Goal: Information Seeking & Learning: Find specific fact

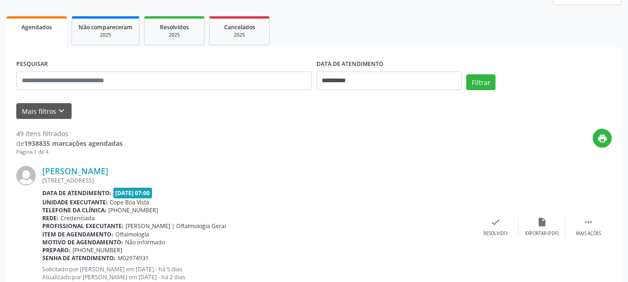
scroll to position [139, 0]
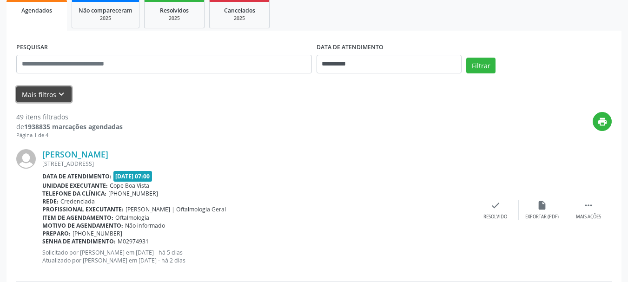
click at [49, 93] on button "Mais filtros keyboard_arrow_down" at bounding box center [43, 94] width 55 height 16
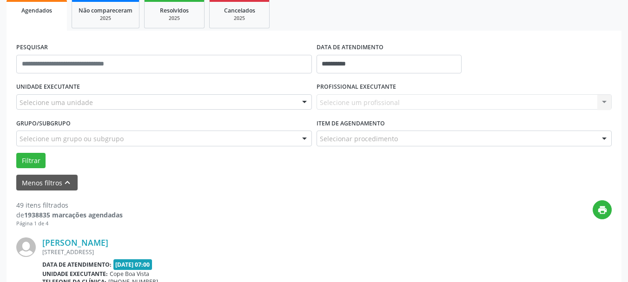
click at [92, 107] on div "Selecione uma unidade" at bounding box center [164, 102] width 296 height 16
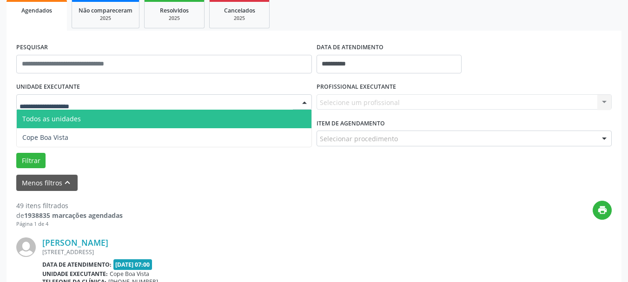
click at [85, 127] on span "Todos as unidades" at bounding box center [164, 119] width 295 height 19
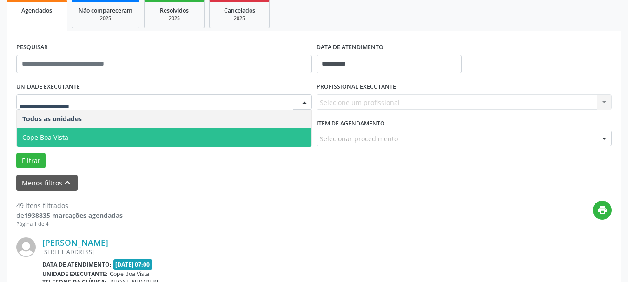
click at [60, 138] on span "Cope Boa Vista" at bounding box center [45, 137] width 46 height 9
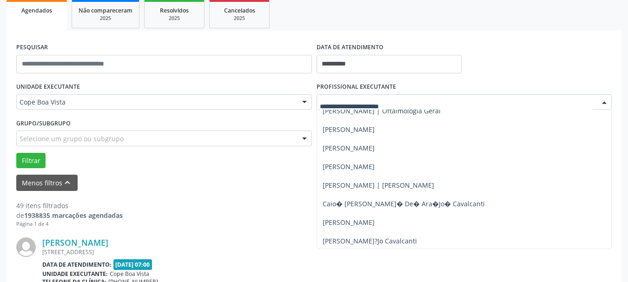
scroll to position [0, 0]
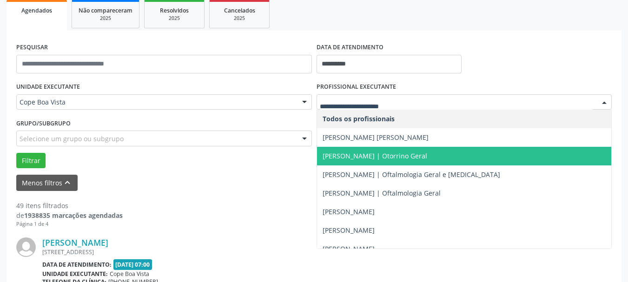
click at [359, 158] on span "[PERSON_NAME] | Otorrino Geral" at bounding box center [374, 155] width 105 height 9
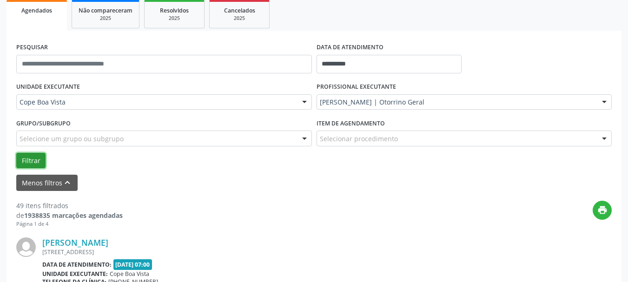
click at [23, 159] on button "Filtrar" at bounding box center [30, 161] width 29 height 16
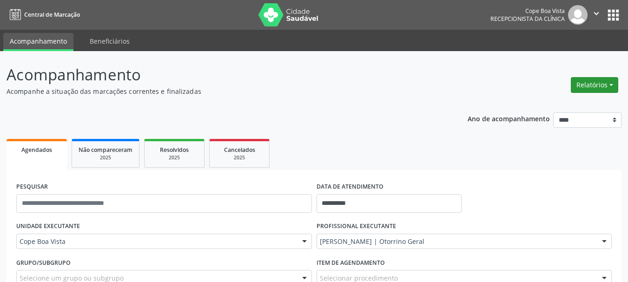
click at [588, 87] on button "Relatórios" at bounding box center [594, 85] width 47 height 16
click at [564, 105] on link "Agendamentos" at bounding box center [569, 105] width 100 height 13
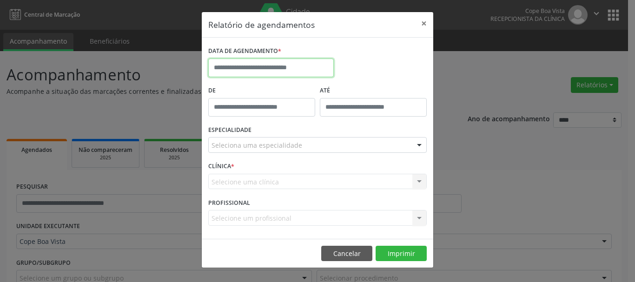
click at [246, 65] on input "text" at bounding box center [270, 68] width 125 height 19
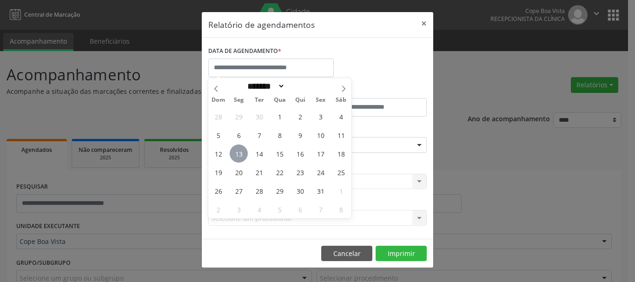
click at [235, 157] on span "13" at bounding box center [239, 154] width 18 height 18
type input "**********"
click at [235, 157] on span "13" at bounding box center [239, 154] width 18 height 18
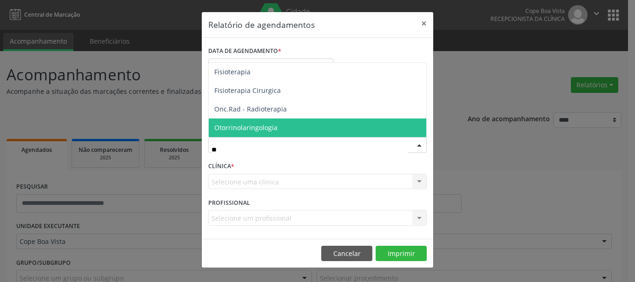
type input "***"
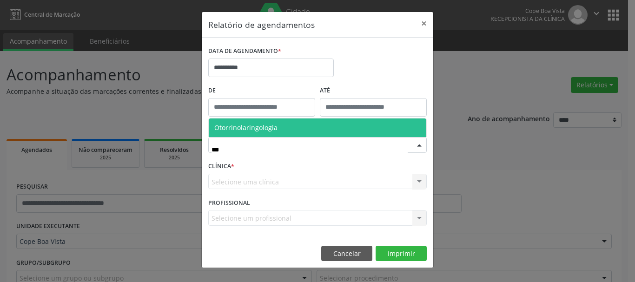
click at [262, 124] on span "Otorrinolaringologia" at bounding box center [245, 127] width 63 height 9
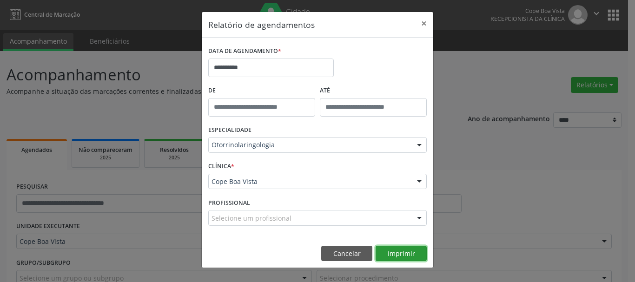
click at [395, 256] on button "Imprimir" at bounding box center [400, 254] width 51 height 16
drag, startPoint x: 342, startPoint y: 236, endPoint x: 342, endPoint y: 241, distance: 5.1
click at [342, 237] on div "**********" at bounding box center [317, 138] width 231 height 201
click at [333, 254] on button "Cancelar" at bounding box center [346, 254] width 51 height 16
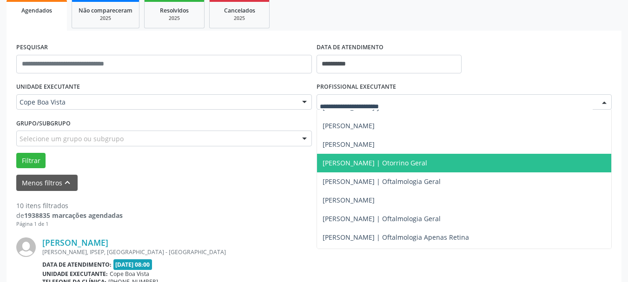
scroll to position [232, 0]
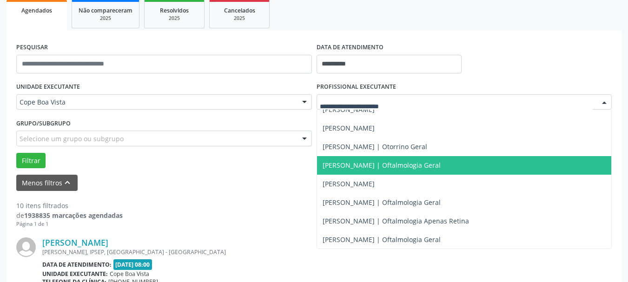
click at [362, 171] on span "[PERSON_NAME] | Oftalmologia Geral" at bounding box center [464, 165] width 295 height 19
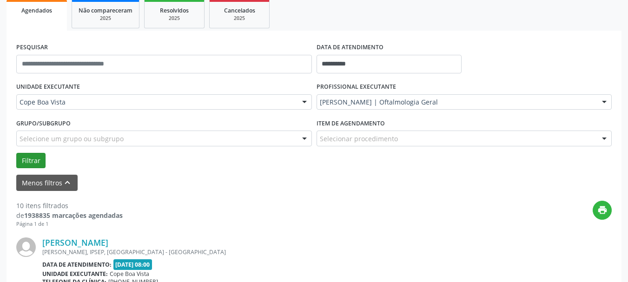
drag, startPoint x: 6, startPoint y: 161, endPoint x: 33, endPoint y: 161, distance: 27.0
click at [32, 163] on button "Filtrar" at bounding box center [30, 161] width 29 height 16
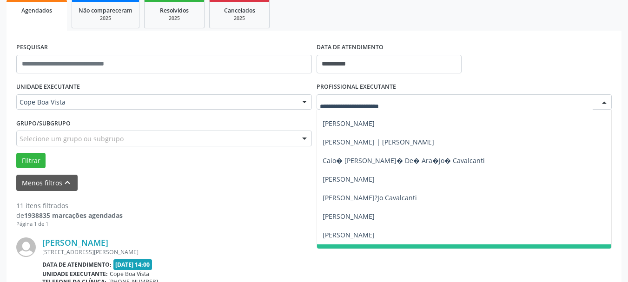
scroll to position [0, 0]
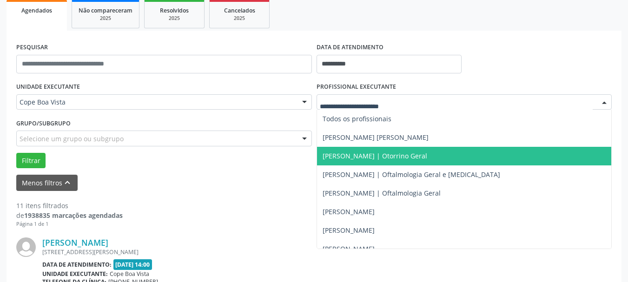
click at [364, 151] on span "[PERSON_NAME] | Otorrino Geral" at bounding box center [464, 156] width 295 height 19
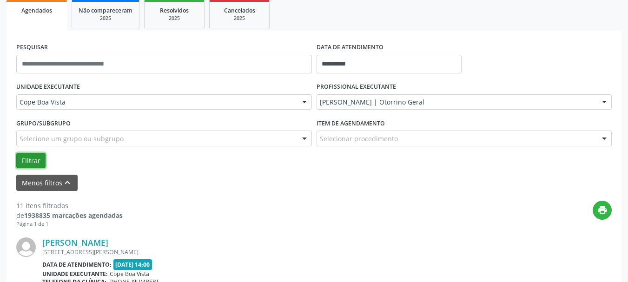
click at [37, 167] on button "Filtrar" at bounding box center [30, 161] width 29 height 16
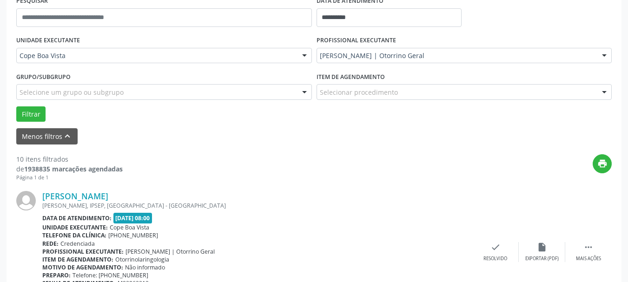
scroll to position [232, 0]
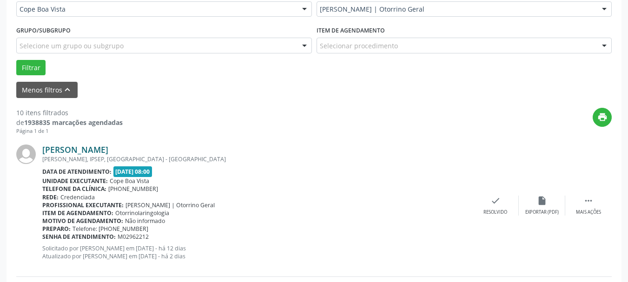
click at [90, 152] on link "[PERSON_NAME]" at bounding box center [75, 150] width 66 height 10
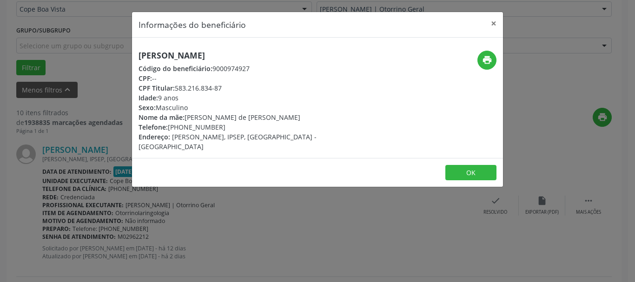
drag, startPoint x: 177, startPoint y: 91, endPoint x: 228, endPoint y: 90, distance: 51.1
click at [228, 90] on div "CPF Titular: 583.216.834-87" at bounding box center [255, 88] width 234 height 10
click at [107, 205] on div "Informações do beneficiário × [PERSON_NAME] Código do beneficiário: 9000974927 …" at bounding box center [317, 141] width 635 height 282
click at [114, 184] on div "Informações do beneficiário × [PERSON_NAME] Código do beneficiário: 9000974927 …" at bounding box center [317, 141] width 635 height 282
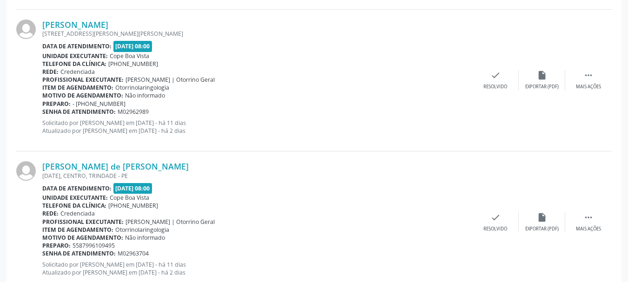
scroll to position [511, 0]
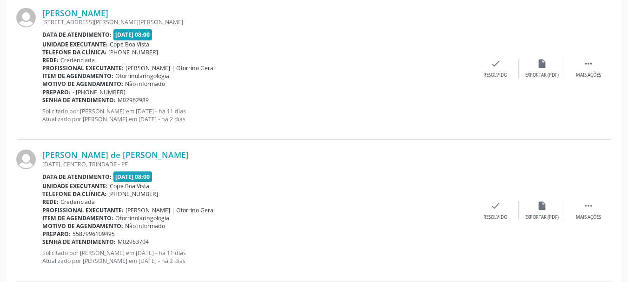
click at [85, 160] on div "[DATE], CENTRO, TRINDADE - PE" at bounding box center [257, 164] width 430 height 8
click at [84, 155] on link "[PERSON_NAME] de [PERSON_NAME]" at bounding box center [115, 155] width 146 height 10
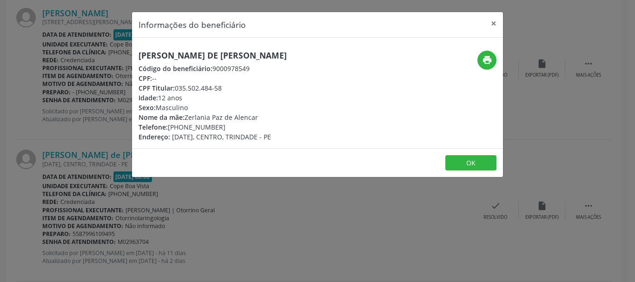
drag, startPoint x: 177, startPoint y: 90, endPoint x: 224, endPoint y: 87, distance: 47.5
click at [224, 87] on div "CPF Titular: 035.502.484-58" at bounding box center [212, 88] width 148 height 10
drag, startPoint x: 211, startPoint y: 86, endPoint x: 199, endPoint y: 90, distance: 12.5
click at [199, 90] on div "CPF Titular: 035.502.484-58" at bounding box center [212, 88] width 148 height 10
click at [186, 86] on div "CPF Titular: 035.502.484-58" at bounding box center [212, 88] width 148 height 10
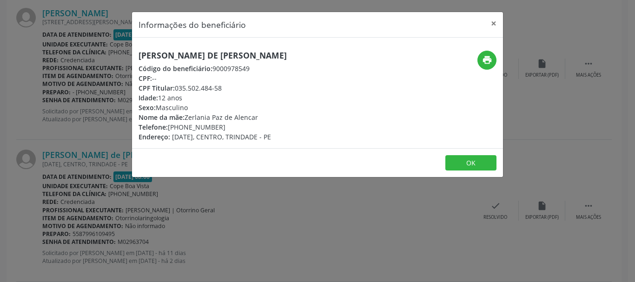
click at [186, 86] on div "CPF Titular: 035.502.484-58" at bounding box center [212, 88] width 148 height 10
click at [185, 85] on div "CPF Titular: 035.502.484-58" at bounding box center [212, 88] width 148 height 10
click at [181, 87] on div "CPF Titular: 035.502.484-58" at bounding box center [212, 88] width 148 height 10
drag, startPoint x: 176, startPoint y: 87, endPoint x: 218, endPoint y: 88, distance: 42.3
click at [223, 88] on div "CPF Titular: 035.502.484-58" at bounding box center [212, 88] width 148 height 10
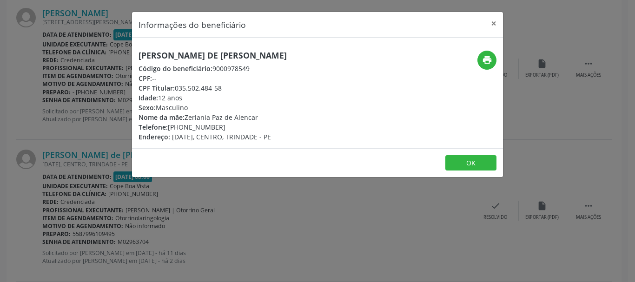
click at [109, 163] on div "Informações do beneficiário × [PERSON_NAME] de [PERSON_NAME] Código do benefici…" at bounding box center [317, 141] width 635 height 282
click at [99, 182] on div "Informações do beneficiário × [PERSON_NAME] de [PERSON_NAME] Código do benefici…" at bounding box center [317, 141] width 635 height 282
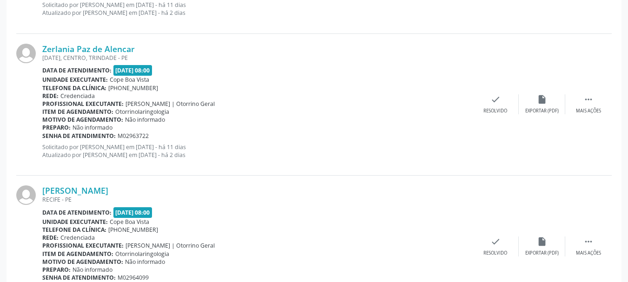
scroll to position [744, 0]
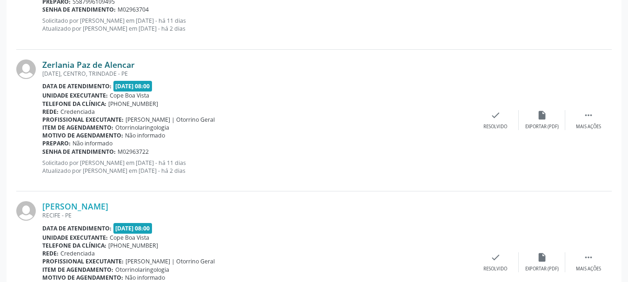
click at [85, 67] on link "Zerlania Paz de Alencar" at bounding box center [88, 64] width 92 height 10
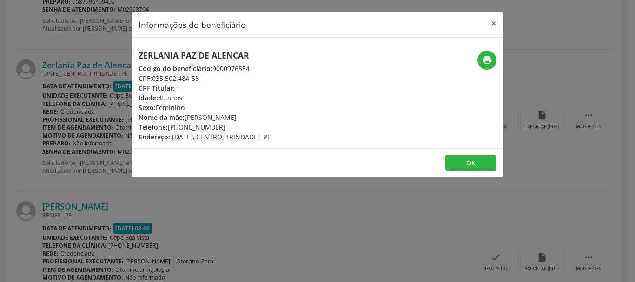
click at [164, 59] on h5 "Zerlania Paz de Alencar" at bounding box center [204, 56] width 132 height 10
copy div "Zerlania Paz de Alencar"
click at [108, 188] on div "Informações do beneficiário × Zerlania Paz de Alencar Código do beneficiário: 9…" at bounding box center [317, 141] width 635 height 282
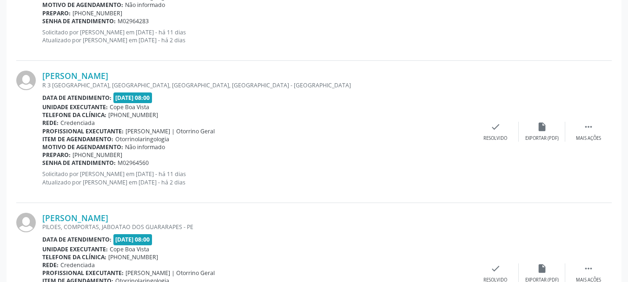
scroll to position [1288, 0]
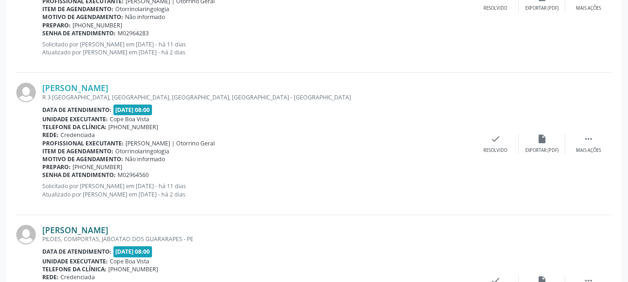
click at [79, 228] on link "[PERSON_NAME]" at bounding box center [75, 230] width 66 height 10
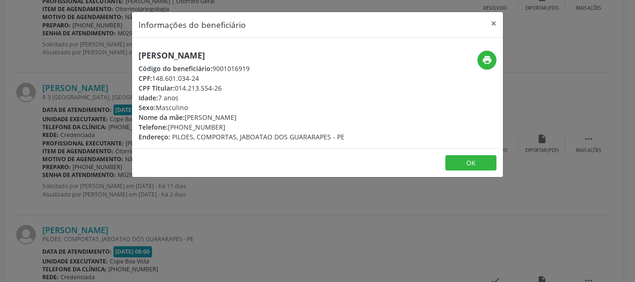
click at [185, 55] on h5 "[PERSON_NAME]" at bounding box center [241, 56] width 206 height 10
copy div "[PERSON_NAME]"
copy div "[PHONE_NUMBER]"
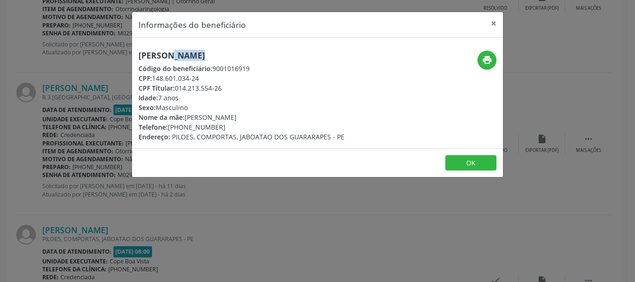
drag, startPoint x: 170, startPoint y: 129, endPoint x: 225, endPoint y: 124, distance: 55.5
click at [225, 124] on div "Telefone: [PHONE_NUMBER]" at bounding box center [241, 127] width 206 height 10
click at [451, 158] on button "OK" at bounding box center [470, 163] width 51 height 16
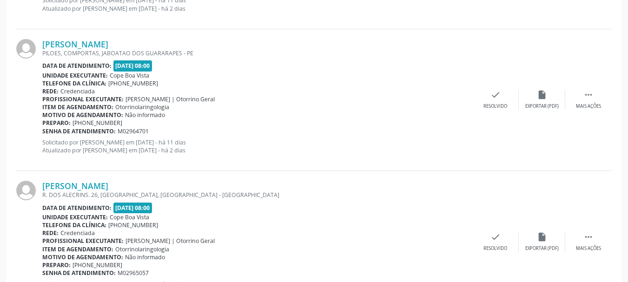
scroll to position [1520, 0]
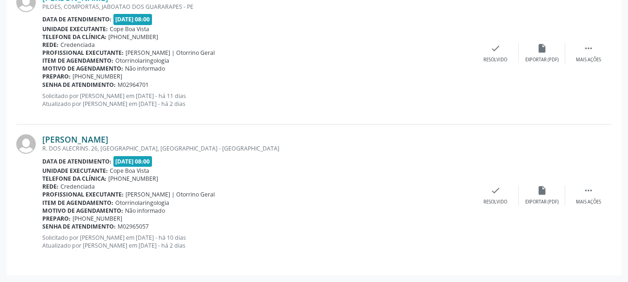
click at [86, 138] on link "[PERSON_NAME]" at bounding box center [75, 139] width 66 height 10
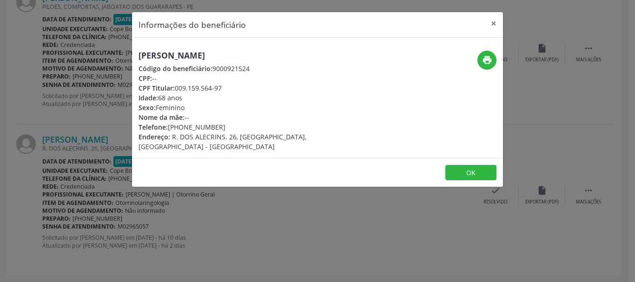
drag, startPoint x: 176, startPoint y: 87, endPoint x: 228, endPoint y: 87, distance: 51.6
click at [228, 87] on div "CPF Titular: 009.159.564-97" at bounding box center [255, 88] width 234 height 10
copy div "009.159.564-97"
click at [457, 165] on button "OK" at bounding box center [470, 173] width 51 height 16
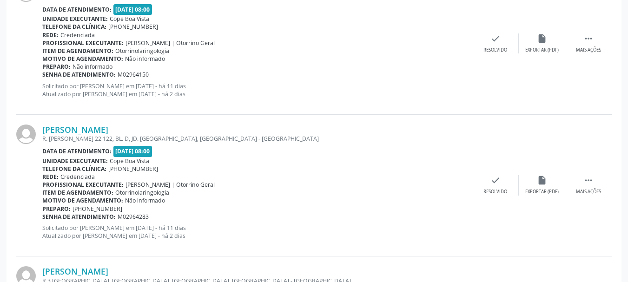
scroll to position [1102, 0]
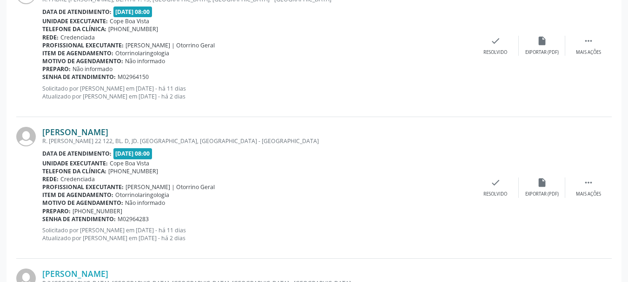
click at [103, 134] on link "[PERSON_NAME]" at bounding box center [75, 132] width 66 height 10
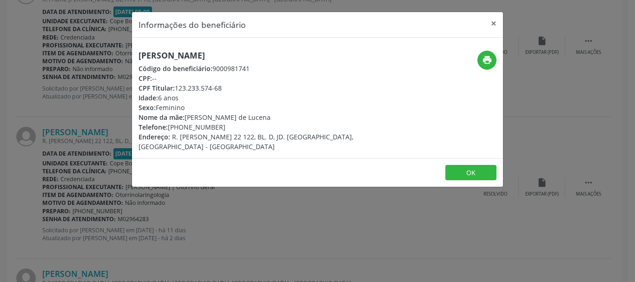
click at [172, 54] on h5 "[PERSON_NAME]" at bounding box center [255, 56] width 234 height 10
copy div "[PERSON_NAME]"
click at [178, 89] on div "CPF Titular: 123.233.574-68" at bounding box center [255, 88] width 234 height 10
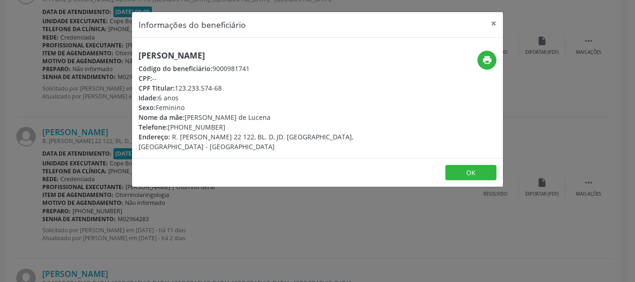
drag, startPoint x: 176, startPoint y: 89, endPoint x: 225, endPoint y: 90, distance: 49.3
click at [225, 90] on div "CPF Titular: 123.233.574-68" at bounding box center [255, 88] width 234 height 10
copy div "123.233.574-68"
click at [104, 153] on div "Informações do beneficiário × [PERSON_NAME] Código do beneficiário: 9000981741 …" at bounding box center [317, 141] width 635 height 282
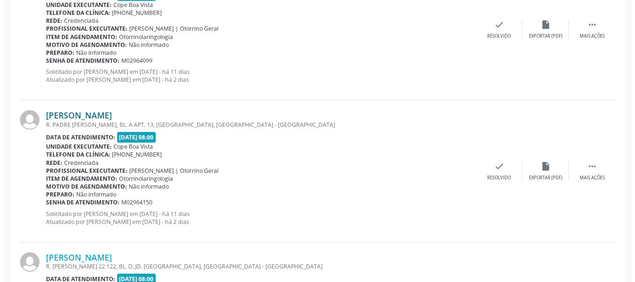
scroll to position [962, 0]
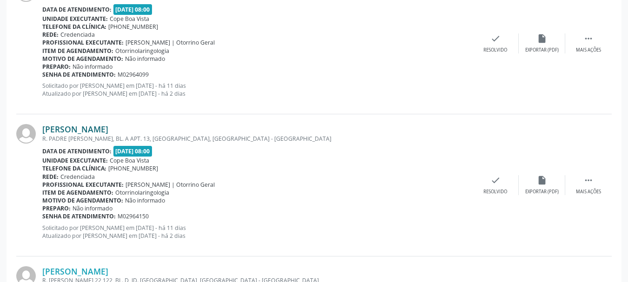
click at [101, 127] on link "[PERSON_NAME]" at bounding box center [75, 129] width 66 height 10
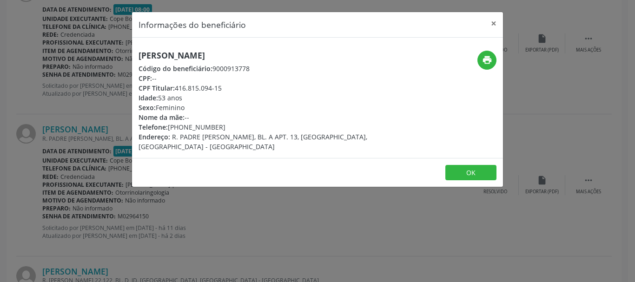
drag, startPoint x: 177, startPoint y: 88, endPoint x: 223, endPoint y: 88, distance: 46.0
click at [223, 88] on div "CPF Titular: 416.815.094-15" at bounding box center [255, 88] width 234 height 10
copy div "416.815.094-15"
click at [94, 191] on div "Informações do beneficiário × [PERSON_NAME] Código do beneficiário: 9000913778 …" at bounding box center [317, 141] width 635 height 282
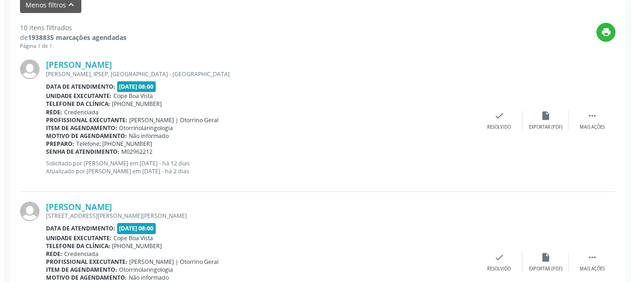
scroll to position [265, 0]
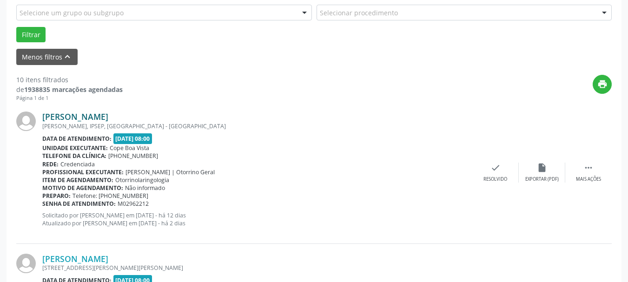
click at [108, 112] on link "[PERSON_NAME]" at bounding box center [75, 117] width 66 height 10
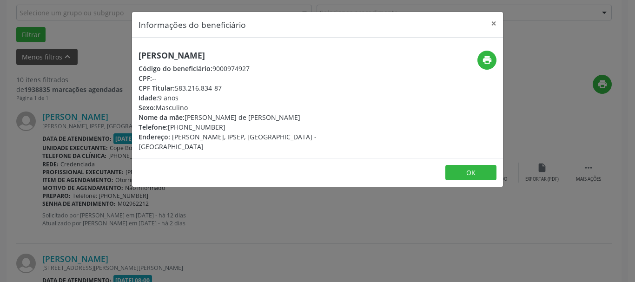
click at [203, 43] on div "[PERSON_NAME] Código do beneficiário: 9000974927 CPF: -- CPF Titular: 583.216.8…" at bounding box center [317, 98] width 371 height 120
click at [196, 56] on h5 "[PERSON_NAME]" at bounding box center [255, 56] width 234 height 10
copy div "[PERSON_NAME]"
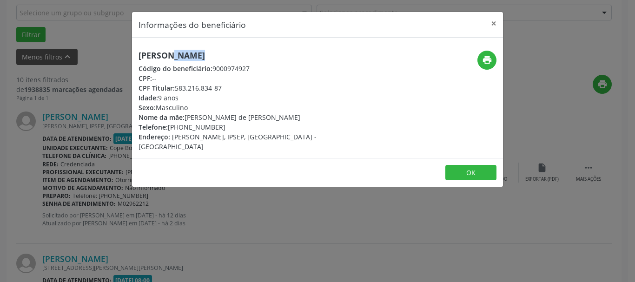
copy div "81) 99856-7397"
drag, startPoint x: 172, startPoint y: 128, endPoint x: 231, endPoint y: 125, distance: 59.1
click at [231, 125] on div "Telefone: [PHONE_NUMBER]" at bounding box center [255, 127] width 234 height 10
drag, startPoint x: 188, startPoint y: 120, endPoint x: 288, endPoint y: 113, distance: 100.2
click at [288, 113] on div "Nome da mãe: [PERSON_NAME] de Amorim Mota" at bounding box center [255, 117] width 234 height 10
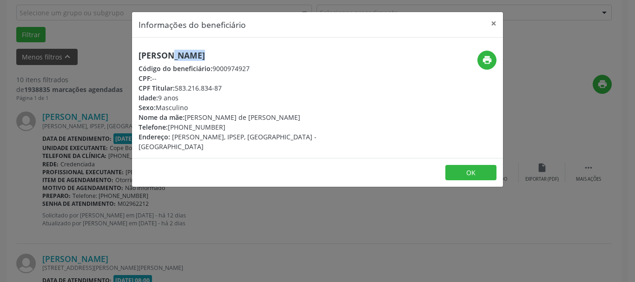
copy div "amila Larissa de [PERSON_NAME]"
